Goal: Find specific page/section: Find specific page/section

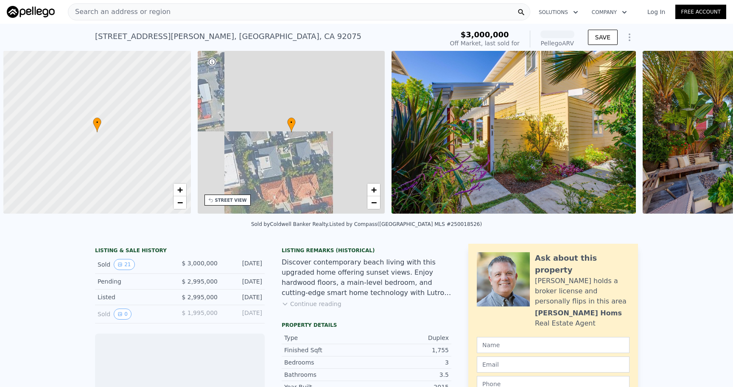
scroll to position [0, 3]
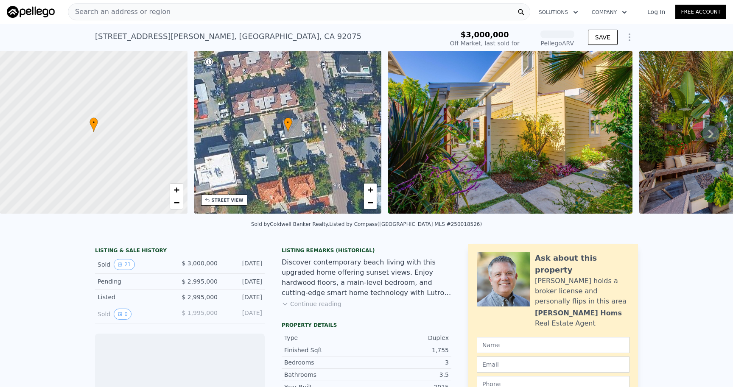
click at [291, 10] on div "Search an address or region" at bounding box center [299, 11] width 462 height 17
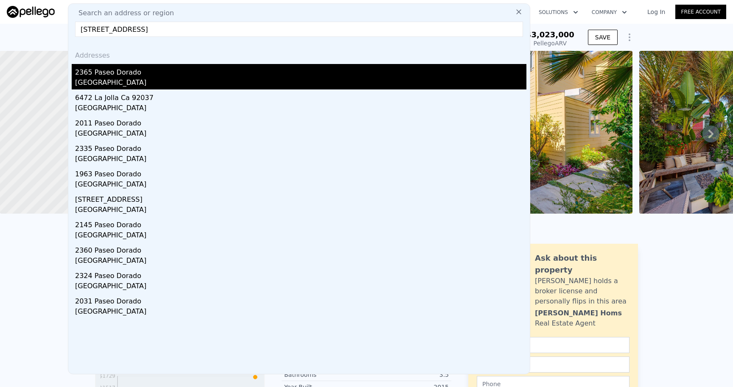
type input "2365 Paseo Dorado La Jolla, CA 92037"
click at [159, 75] on div "2365 Paseo Dorado" at bounding box center [300, 71] width 451 height 14
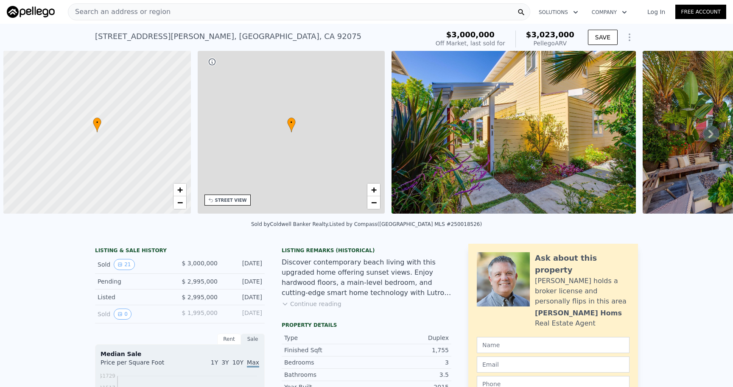
scroll to position [0, 3]
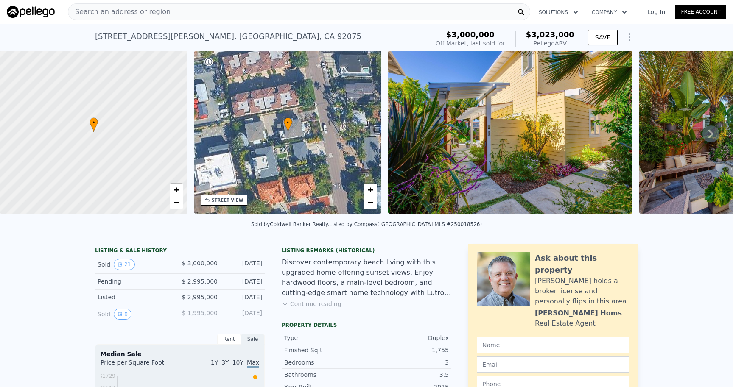
click at [298, 12] on div "Search an address or region" at bounding box center [299, 11] width 462 height 17
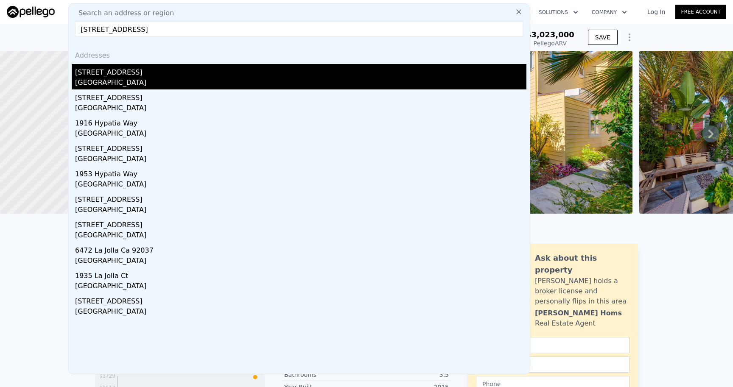
type input "[STREET_ADDRESS]"
click at [148, 78] on div "[GEOGRAPHIC_DATA]" at bounding box center [300, 84] width 451 height 12
